Goal: Answer question/provide support: Share knowledge or assist other users

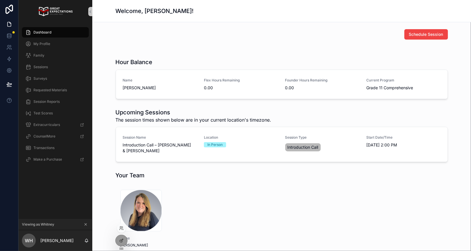
click at [121, 223] on div at bounding box center [121, 227] width 9 height 9
click at [121, 229] on icon at bounding box center [121, 228] width 5 height 5
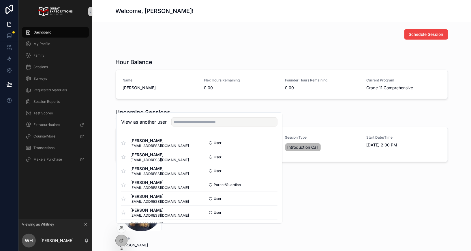
click at [191, 126] on div "View as another user" at bounding box center [200, 122] width 166 height 19
click at [191, 124] on input "text" at bounding box center [224, 121] width 106 height 9
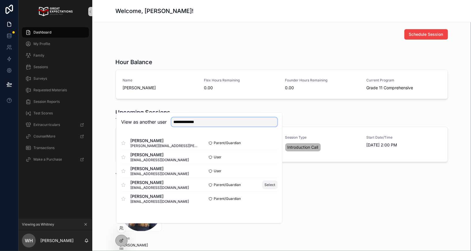
type input "**********"
click at [265, 185] on button "Select" at bounding box center [270, 184] width 15 height 8
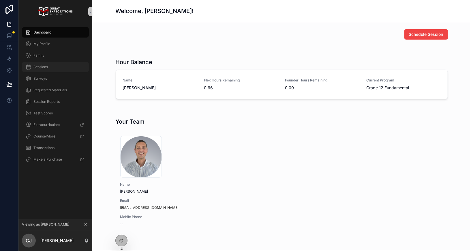
click at [43, 67] on span "Sessions" at bounding box center [40, 67] width 14 height 5
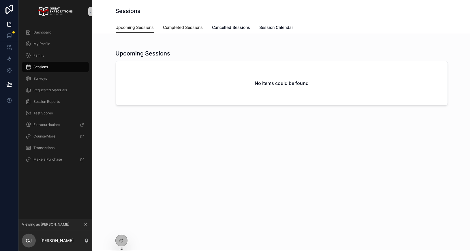
click at [179, 29] on span "Completed Sessions" at bounding box center [183, 28] width 40 height 6
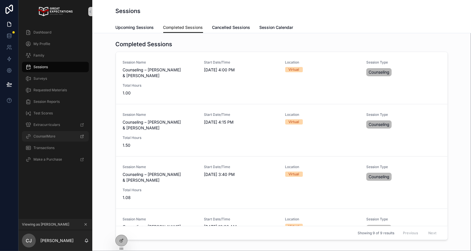
click at [35, 135] on span "CounselMore" at bounding box center [44, 136] width 22 height 5
click at [49, 43] on span "My Profile" at bounding box center [41, 44] width 17 height 5
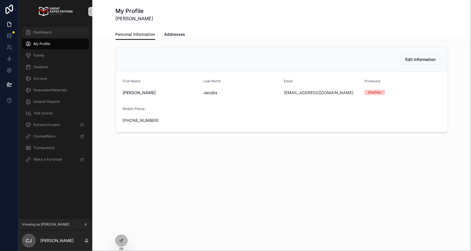
click at [49, 29] on div "Dashboard" at bounding box center [55, 32] width 60 height 9
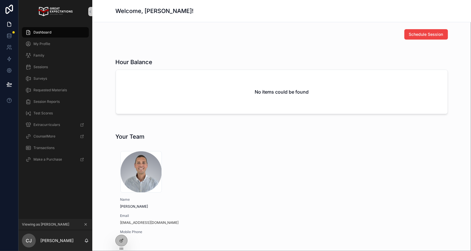
click at [59, 33] on div "Dashboard" at bounding box center [55, 32] width 60 height 9
click at [53, 42] on div "My Profile" at bounding box center [55, 43] width 60 height 9
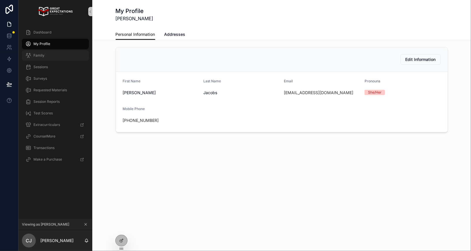
click at [48, 52] on div "Family" at bounding box center [55, 55] width 60 height 9
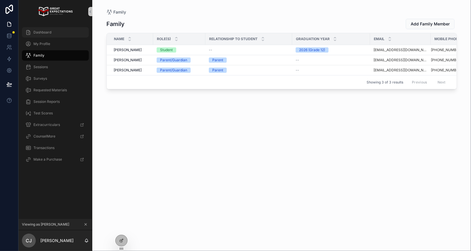
click at [50, 35] on div "Dashboard" at bounding box center [55, 32] width 60 height 9
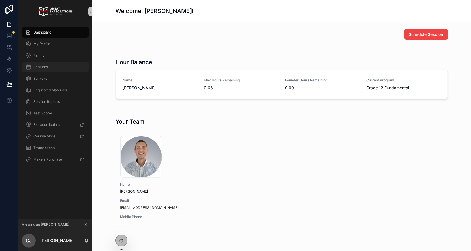
click at [60, 68] on div "Sessions" at bounding box center [55, 66] width 60 height 9
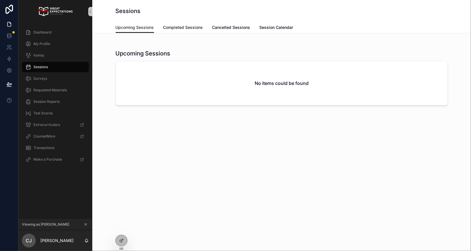
click at [171, 25] on span "Completed Sessions" at bounding box center [183, 28] width 40 height 6
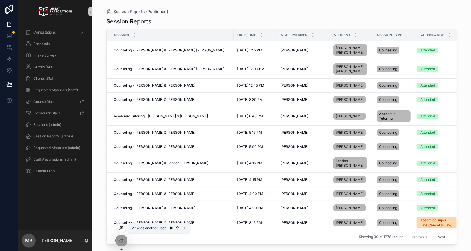
click at [121, 227] on icon at bounding box center [121, 228] width 5 height 5
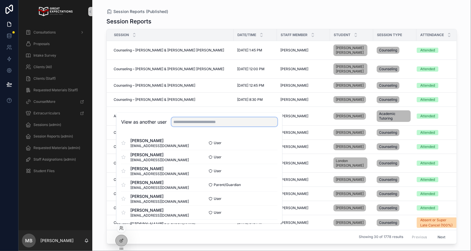
click at [180, 123] on input "text" at bounding box center [224, 121] width 106 height 9
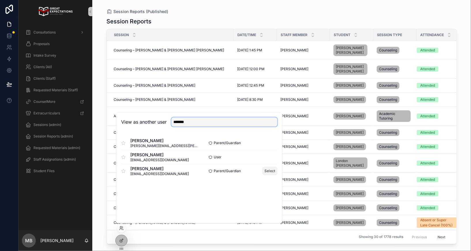
type input "*******"
click at [268, 171] on button "Select" at bounding box center [270, 171] width 15 height 8
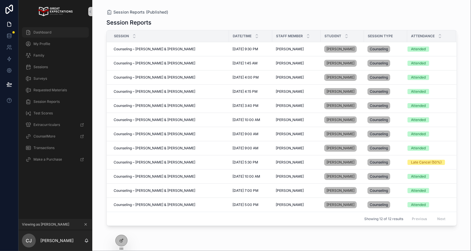
click at [55, 32] on div "Dashboard" at bounding box center [55, 32] width 60 height 9
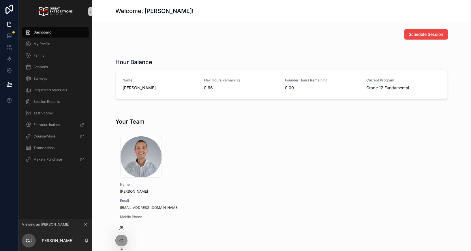
click at [122, 227] on icon at bounding box center [121, 228] width 5 height 5
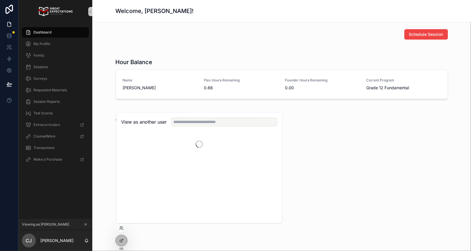
click at [182, 126] on div "View as another user" at bounding box center [200, 122] width 166 height 19
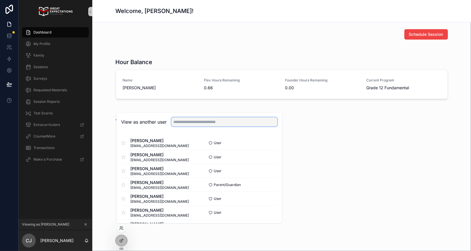
click at [182, 124] on input "text" at bounding box center [224, 121] width 106 height 9
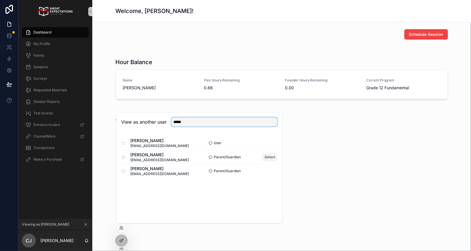
type input "*****"
click at [270, 158] on button "Select" at bounding box center [270, 157] width 15 height 8
